Goal: Task Accomplishment & Management: Use online tool/utility

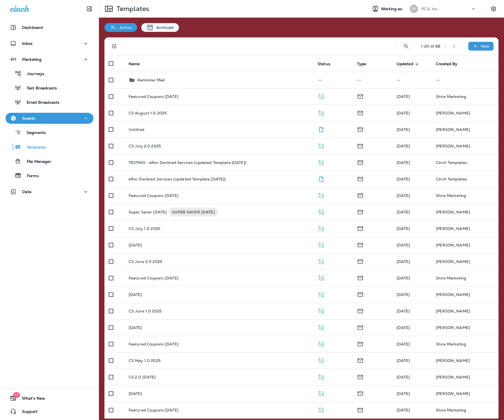
click at [421, 11] on div "PCJL Inc." at bounding box center [445, 9] width 49 height 8
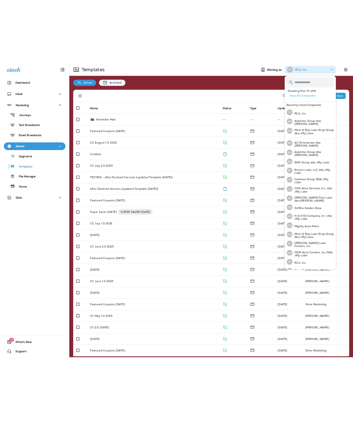
scroll to position [2, 0]
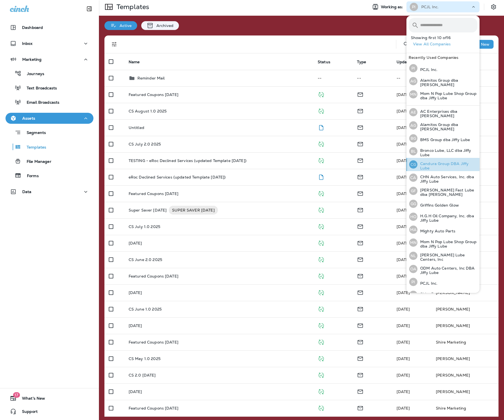
click at [439, 162] on p "Candura Group DBA Jiffy Lube" at bounding box center [448, 165] width 60 height 9
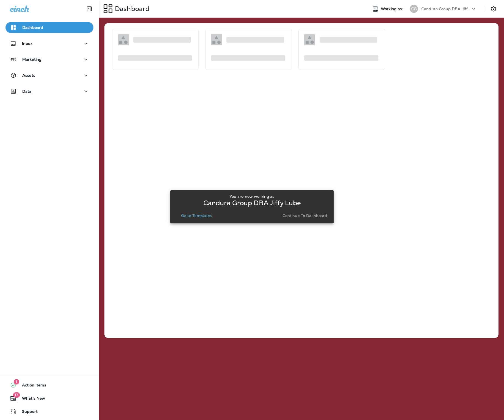
click at [294, 217] on p "Continue to Dashboard" at bounding box center [305, 215] width 45 height 4
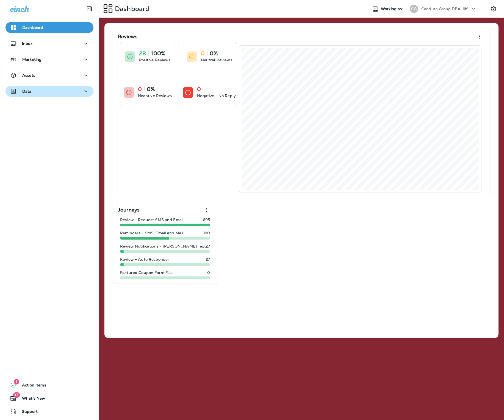
click at [69, 88] on div "Data" at bounding box center [49, 91] width 79 height 7
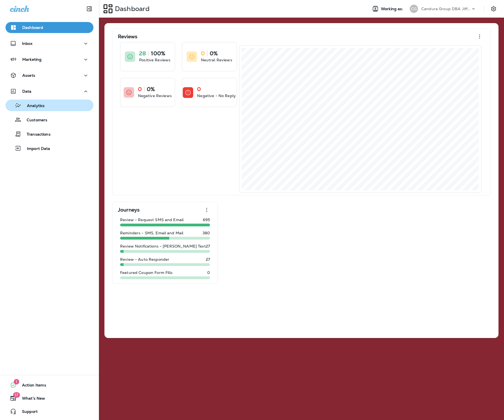
click at [45, 105] on div "Analytics" at bounding box center [50, 105] width 84 height 8
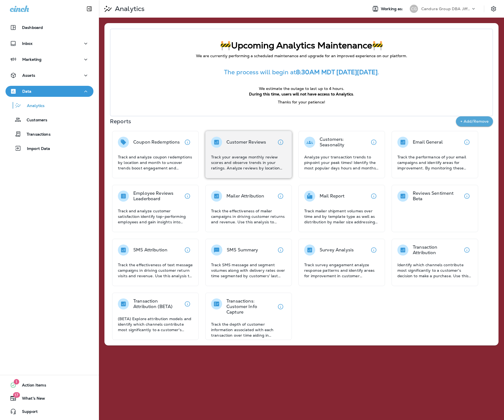
click at [274, 155] on p "Track your average monthly review scores and observe trends in your ratings. An…" at bounding box center [248, 162] width 75 height 16
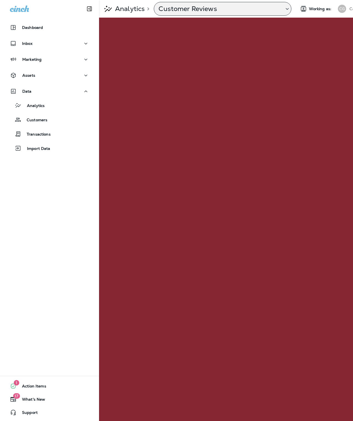
click at [203, 13] on div "Customer Reviews" at bounding box center [222, 9] width 137 height 14
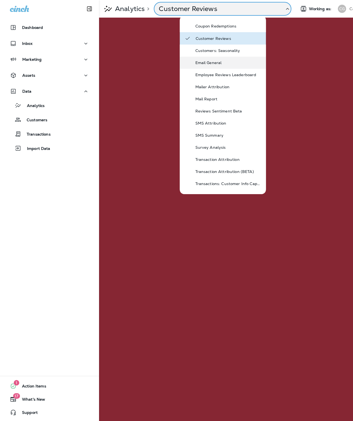
click at [212, 67] on div "Email General" at bounding box center [223, 63] width 86 height 12
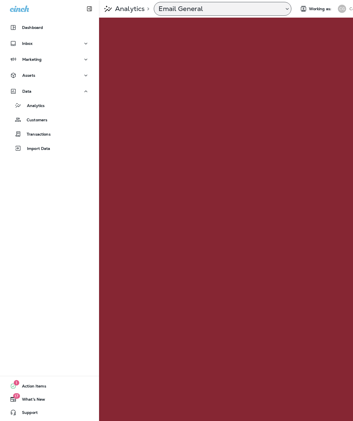
drag, startPoint x: 180, startPoint y: 12, endPoint x: 175, endPoint y: 11, distance: 5.1
click at [180, 12] on p "Email General" at bounding box center [218, 9] width 121 height 8
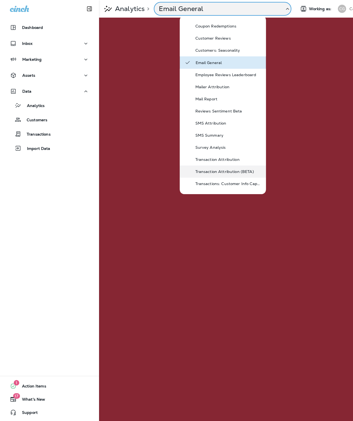
click at [228, 175] on div "Transaction Attribution (BETA)" at bounding box center [223, 172] width 86 height 12
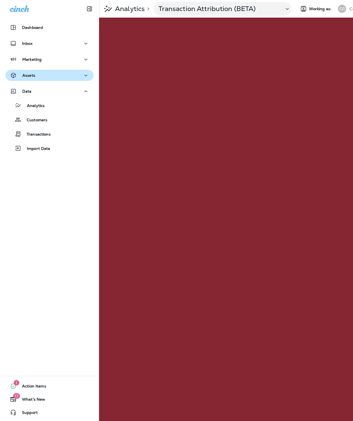
click at [38, 76] on div "Assets" at bounding box center [49, 75] width 79 height 7
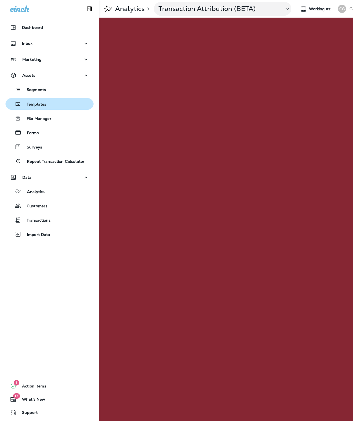
click at [39, 101] on div "Templates" at bounding box center [27, 104] width 38 height 8
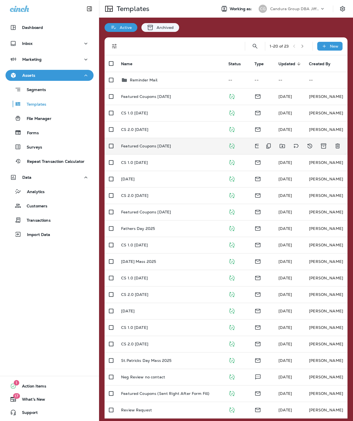
scroll to position [3, 0]
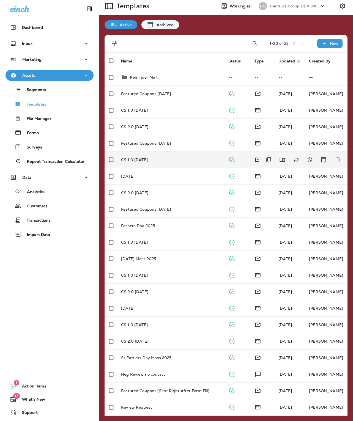
click at [164, 159] on div "CS 1.0 [DATE]" at bounding box center [170, 160] width 98 height 4
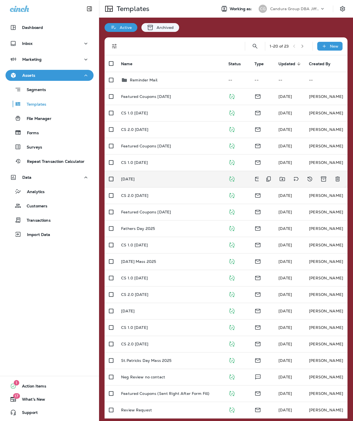
click at [140, 182] on td "[DATE]" at bounding box center [170, 179] width 107 height 16
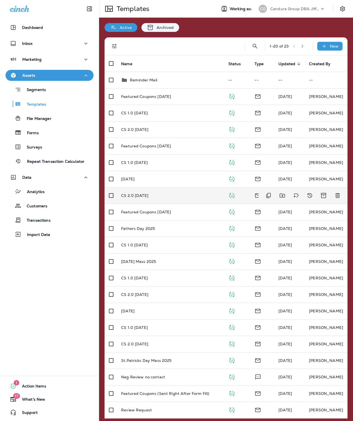
click at [147, 196] on p "CS 2.0 [DATE]" at bounding box center [134, 195] width 27 height 4
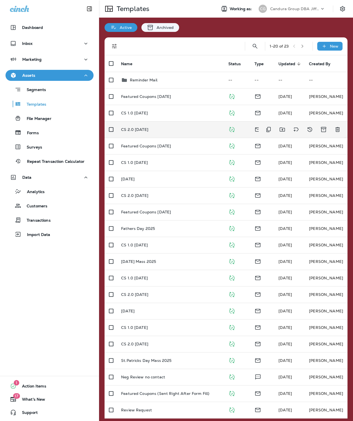
click at [154, 124] on td "CS 2.0 [DATE]" at bounding box center [170, 129] width 107 height 16
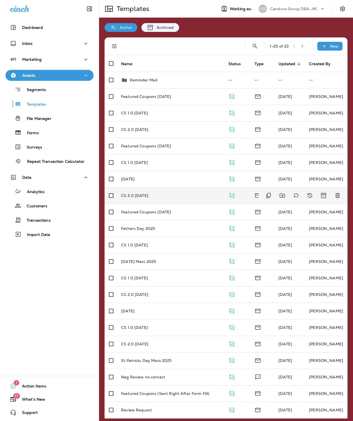
click at [176, 194] on div "CS 2.0 [DATE]" at bounding box center [170, 195] width 98 height 4
